Goal: Task Accomplishment & Management: Manage account settings

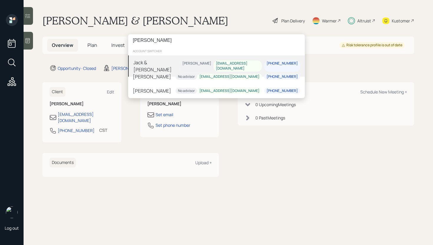
type input "[PERSON_NAME]"
click at [191, 60] on div "[PERSON_NAME] & [PERSON_NAME] [PERSON_NAME] [EMAIL_ADDRESS][DOMAIN_NAME] [PHONE…" at bounding box center [216, 65] width 177 height 21
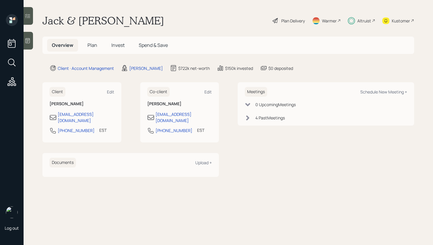
click at [30, 15] on icon at bounding box center [28, 16] width 6 height 6
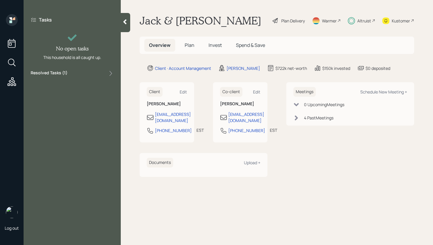
click at [100, 76] on div "Resolved Tasks ( 1 )" at bounding box center [72, 73] width 83 height 7
